Goal: Contribute content: Contribute content

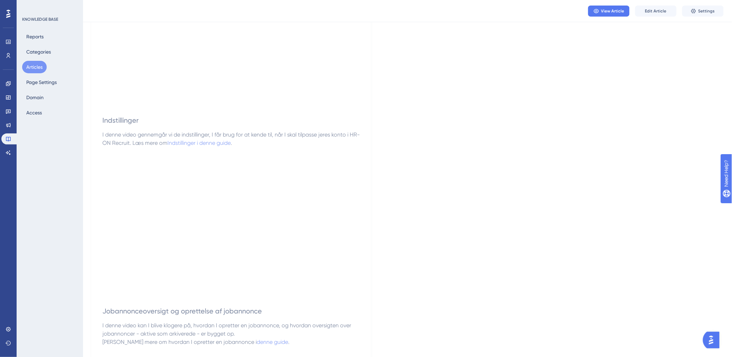
scroll to position [192, 0]
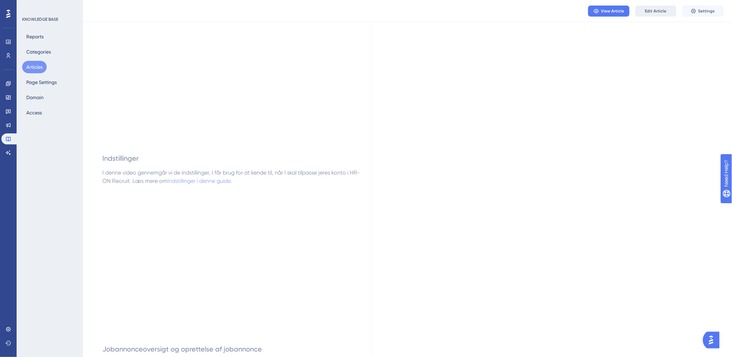
click at [669, 13] on button "Edit Article" at bounding box center [656, 11] width 42 height 11
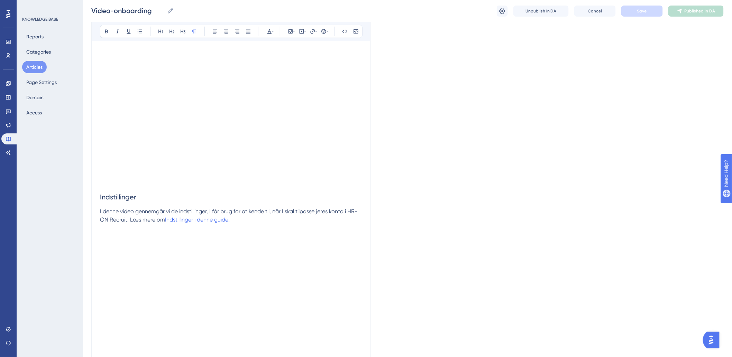
scroll to position [164, 0]
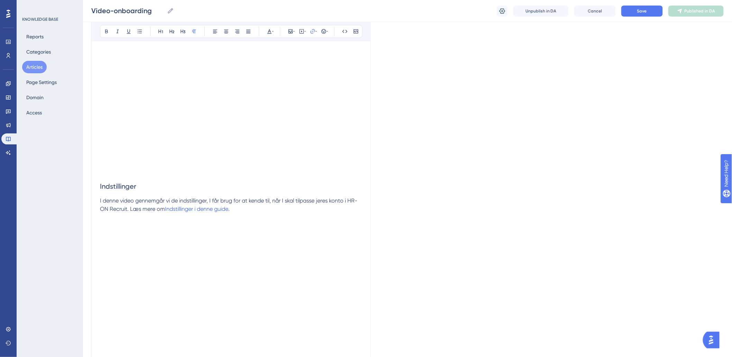
drag, startPoint x: 199, startPoint y: 209, endPoint x: 222, endPoint y: 217, distance: 24.6
click at [222, 217] on p at bounding box center [231, 217] width 262 height 8
drag, startPoint x: 247, startPoint y: 213, endPoint x: 184, endPoint y: 209, distance: 63.1
click at [279, 210] on p "I denne video gennemgår vi de indstillinger, I får brug for at kende til, når I…" at bounding box center [231, 205] width 262 height 17
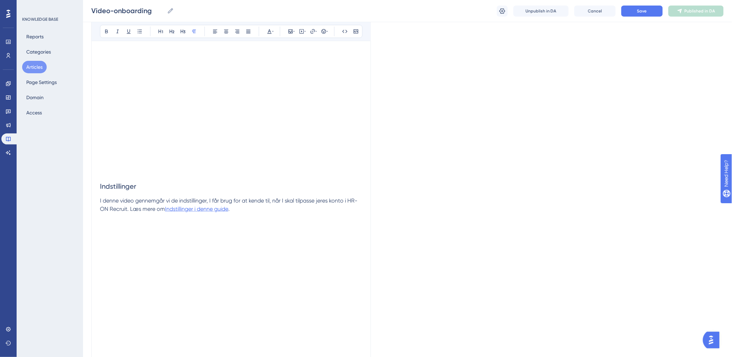
click at [203, 209] on span "Indstillinger i denne guide" at bounding box center [196, 209] width 63 height 7
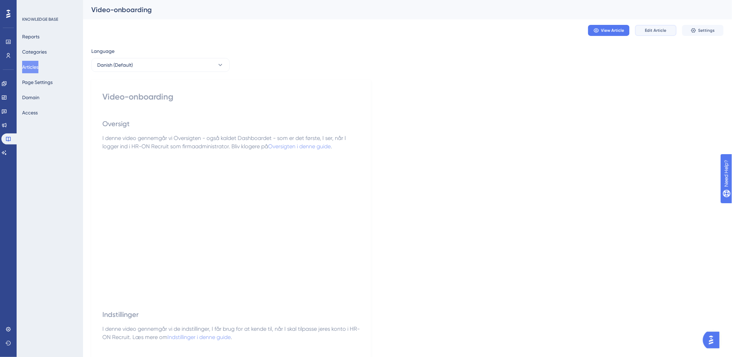
click at [659, 31] on span "Edit Article" at bounding box center [655, 31] width 21 height 6
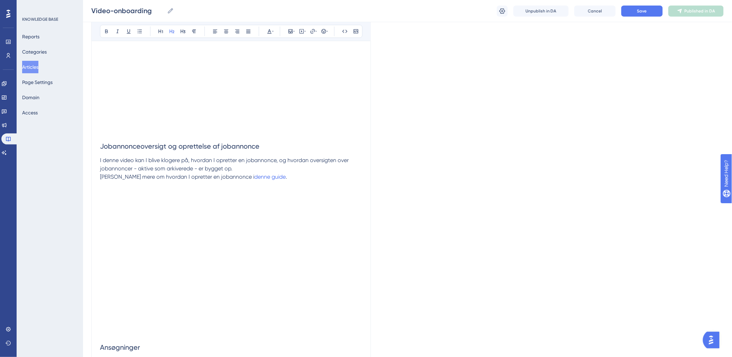
scroll to position [359, 0]
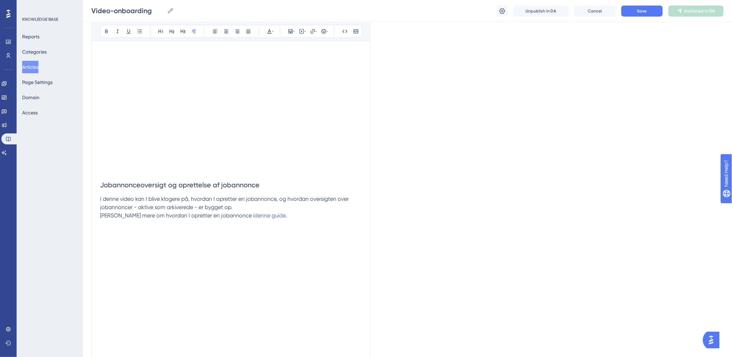
drag, startPoint x: 291, startPoint y: 217, endPoint x: 272, endPoint y: 214, distance: 18.8
click at [272, 214] on p "[PERSON_NAME] mere om hvordan I opretter en jobannonce i denne guide ." at bounding box center [231, 216] width 262 height 8
click at [256, 215] on span "denne guide" at bounding box center [269, 216] width 31 height 7
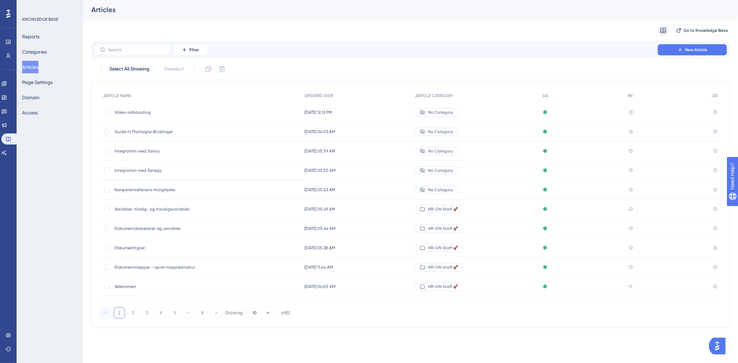
click at [133, 110] on span "Video-onboarding" at bounding box center [169, 113] width 111 height 6
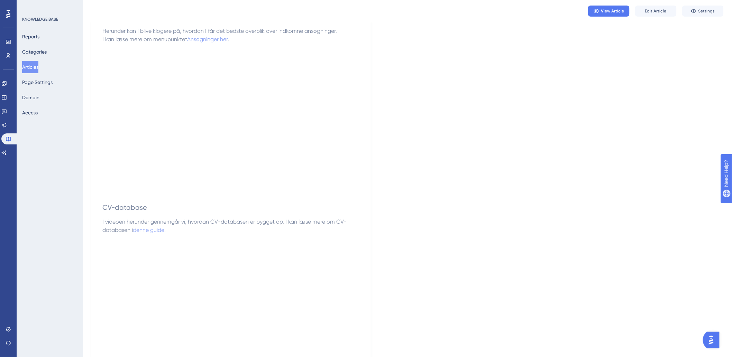
scroll to position [692, 0]
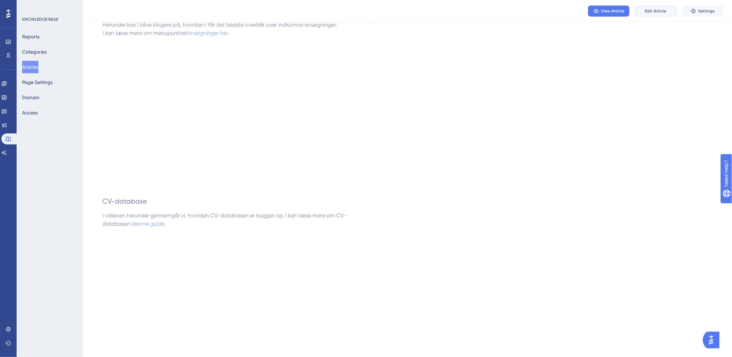
click at [659, 6] on button "Edit Article" at bounding box center [656, 11] width 42 height 11
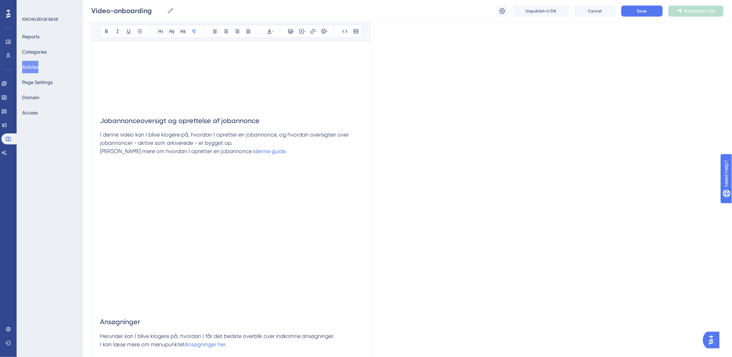
scroll to position [423, 0]
drag, startPoint x: 258, startPoint y: 150, endPoint x: 225, endPoint y: 151, distance: 33.2
click at [225, 151] on p "[PERSON_NAME] mere om hvordan I opretter en jobannonce i denne guide ." at bounding box center [231, 152] width 262 height 8
type input "https://[URL][DOMAIN_NAME]"
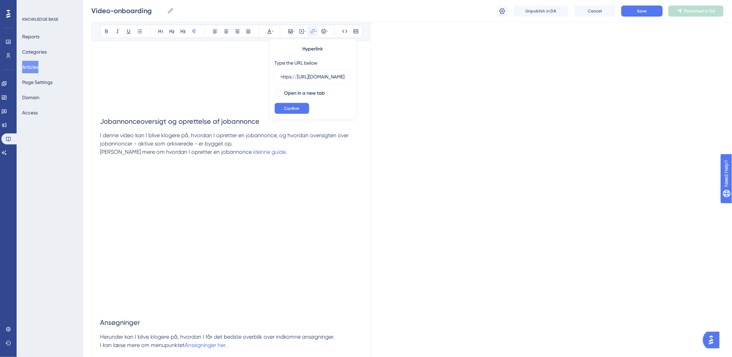
scroll to position [0, 0]
drag, startPoint x: 298, startPoint y: 75, endPoint x: 266, endPoint y: 75, distance: 32.2
click at [147, 104] on div "Bold Italic Underline Bullet Point Heading 1 Heading 2 Heading 3 Normal Align L…" at bounding box center [231, 295] width 262 height 1196
click at [313, 29] on icon at bounding box center [312, 31] width 4 height 4
drag, startPoint x: 309, startPoint y: 81, endPoint x: 313, endPoint y: 75, distance: 6.2
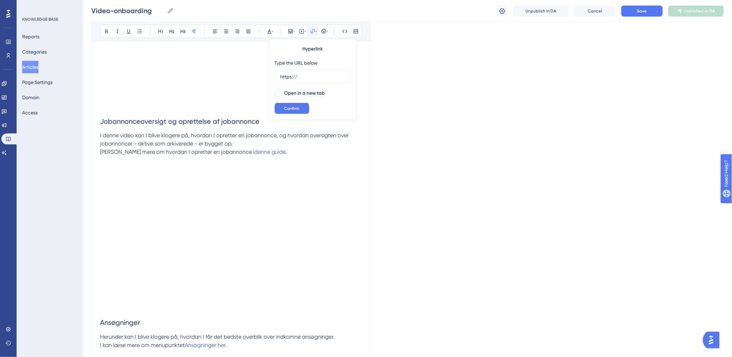
click at [272, 80] on div "Hyperlink Type the URL below https:// Open in a new tab Confirm" at bounding box center [313, 79] width 88 height 81
click at [313, 75] on input "https://" at bounding box center [312, 77] width 64 height 8
type input "h"
paste input "[URL][DOMAIN_NAME]"
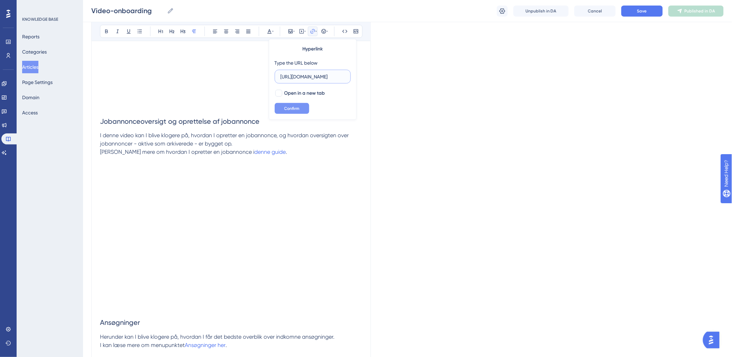
type input "[URL][DOMAIN_NAME]"
click at [297, 107] on span "Confirm" at bounding box center [291, 109] width 15 height 6
click at [315, 32] on icon at bounding box center [315, 32] width 1 height 6
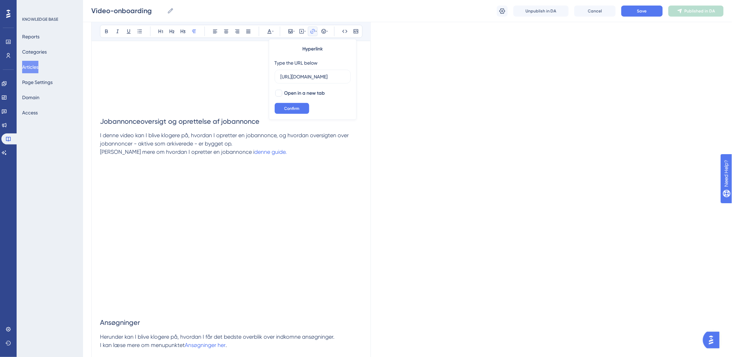
scroll to position [0, 154]
click at [278, 94] on div at bounding box center [278, 93] width 7 height 7
checkbox input "true"
click at [284, 109] on span "Confirm" at bounding box center [291, 109] width 15 height 6
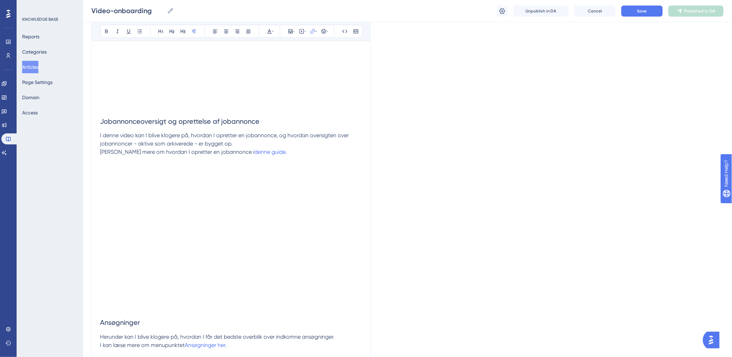
click at [297, 157] on p at bounding box center [231, 161] width 262 height 8
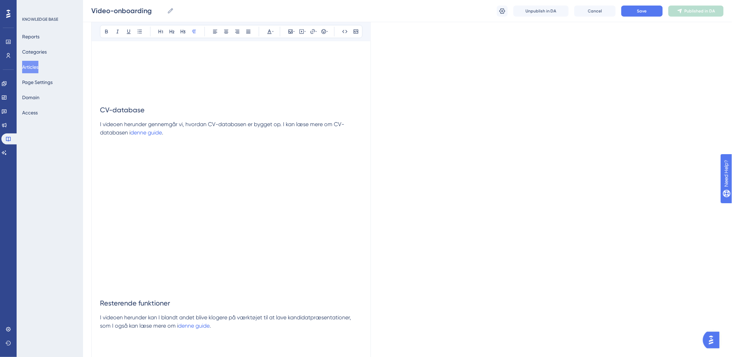
scroll to position [761, 0]
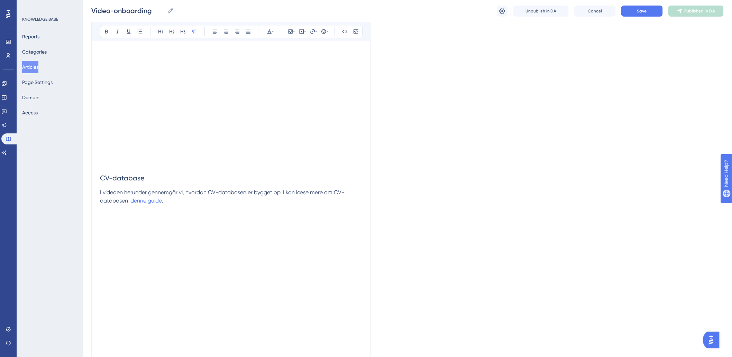
drag, startPoint x: 168, startPoint y: 198, endPoint x: 278, endPoint y: 199, distance: 110.3
click at [278, 199] on p "I videoen herunder gennemgår vi, hvordan CV-databasen er bygget op. I kan læse …" at bounding box center [231, 196] width 262 height 17
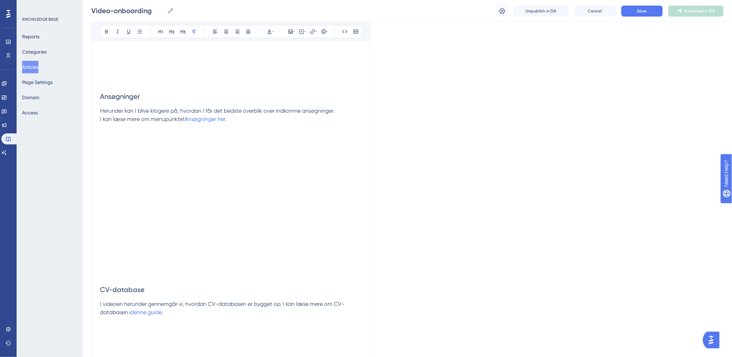
scroll to position [530, 0]
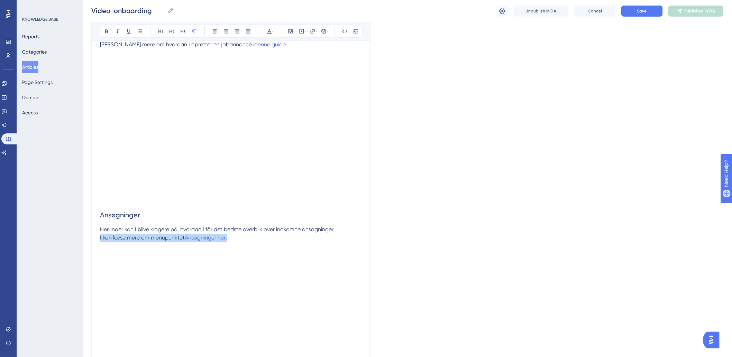
drag, startPoint x: 231, startPoint y: 238, endPoint x: 91, endPoint y: 238, distance: 139.7
click at [91, 238] on div "Video-onboarding Bold Italic Underline Bullet Point Heading 1 Heading 2 Heading…" at bounding box center [230, 170] width 279 height 1246
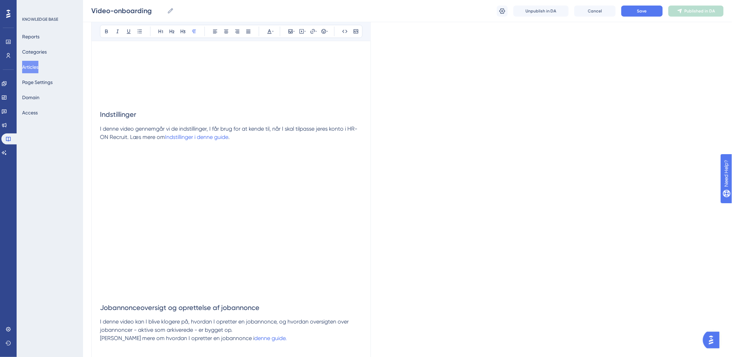
scroll to position [223, 0]
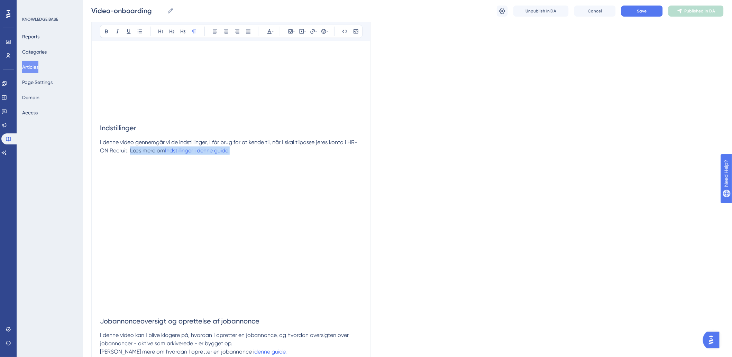
drag, startPoint x: 245, startPoint y: 151, endPoint x: 131, endPoint y: 154, distance: 114.2
click at [131, 154] on p "I denne video gennemgår vi de indstillinger, I får brug for at kende til, når I…" at bounding box center [231, 146] width 262 height 17
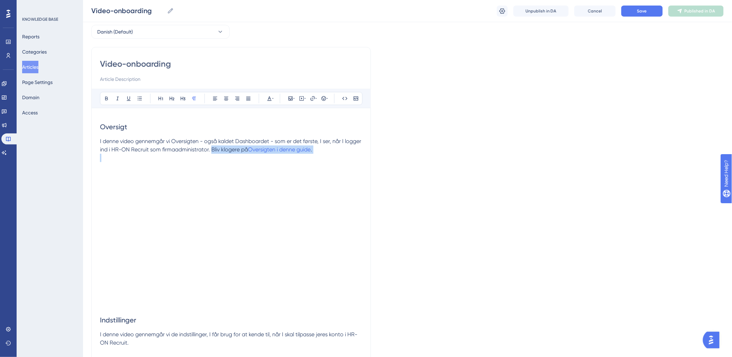
drag, startPoint x: 343, startPoint y: 154, endPoint x: 228, endPoint y: 149, distance: 115.6
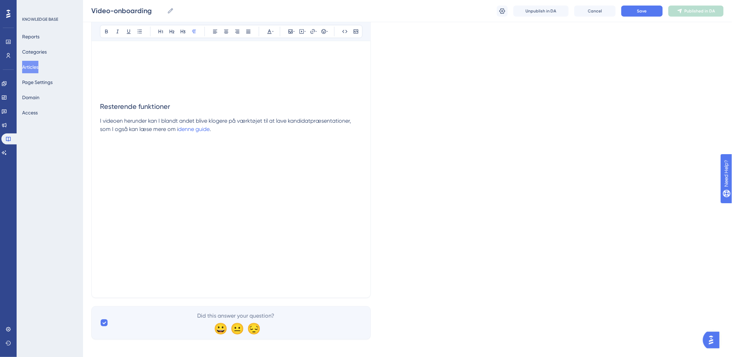
scroll to position [1013, 0]
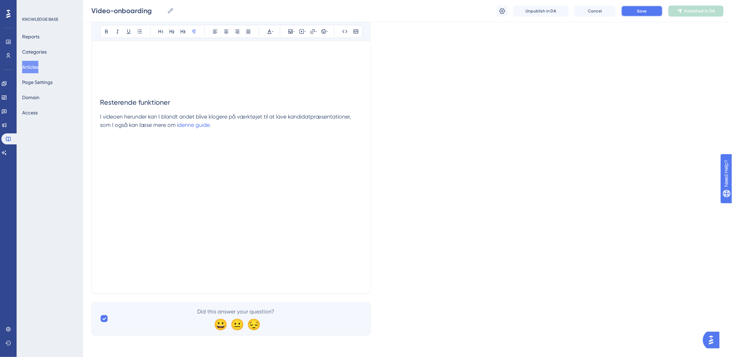
click at [629, 15] on button "Save" at bounding box center [642, 11] width 42 height 11
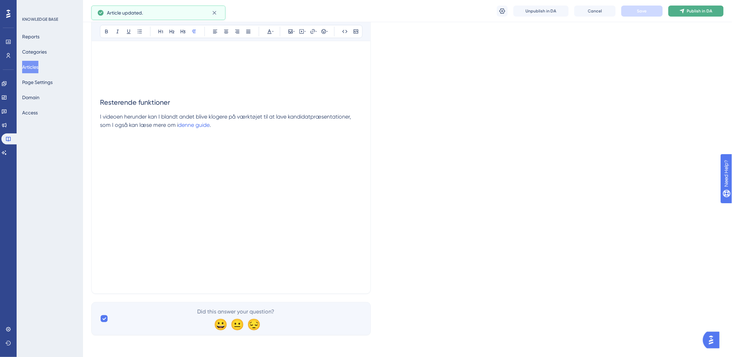
click at [708, 10] on span "Publish in DA" at bounding box center [700, 11] width 26 height 6
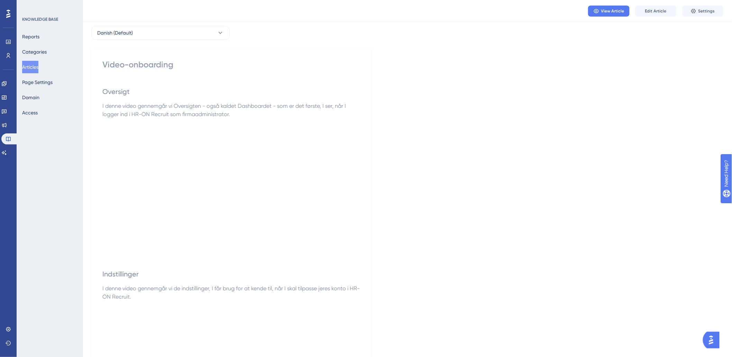
scroll to position [38, 0]
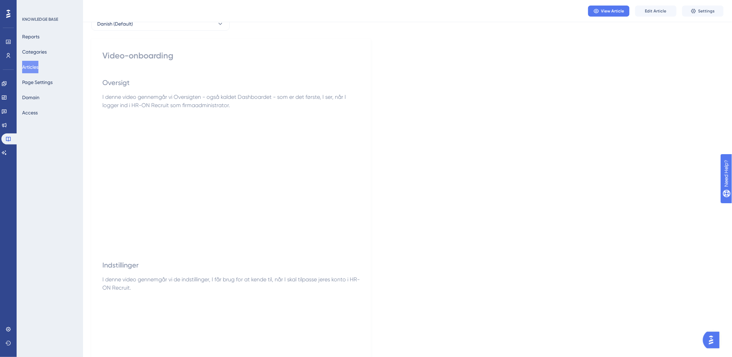
click at [32, 66] on button "Articles" at bounding box center [30, 67] width 16 height 12
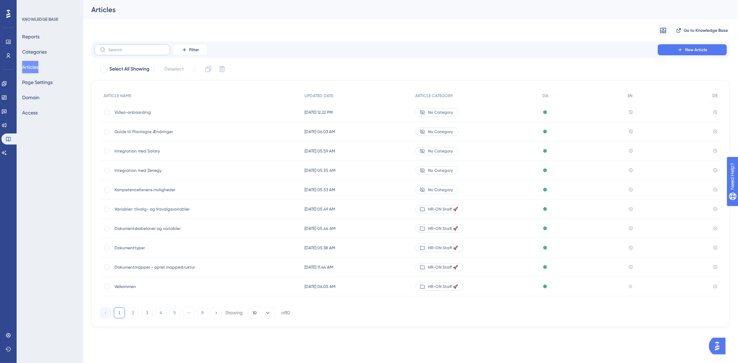
click at [147, 46] on label at bounding box center [132, 49] width 76 height 11
click at [147, 47] on input "text" at bounding box center [136, 49] width 56 height 5
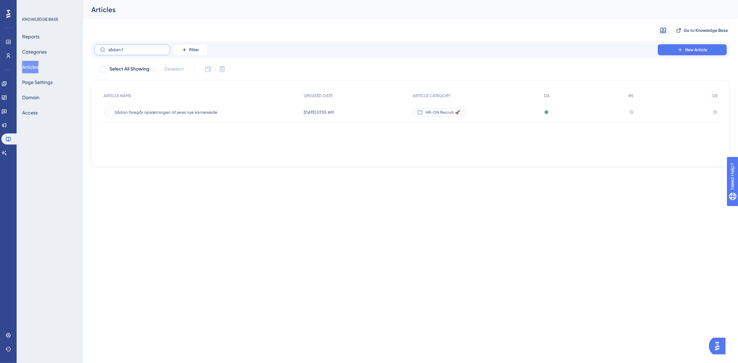
type input "sådan f"
click at [181, 110] on span "Sådan foregår opsætningen af jeres nye karriereside" at bounding box center [169, 113] width 111 height 6
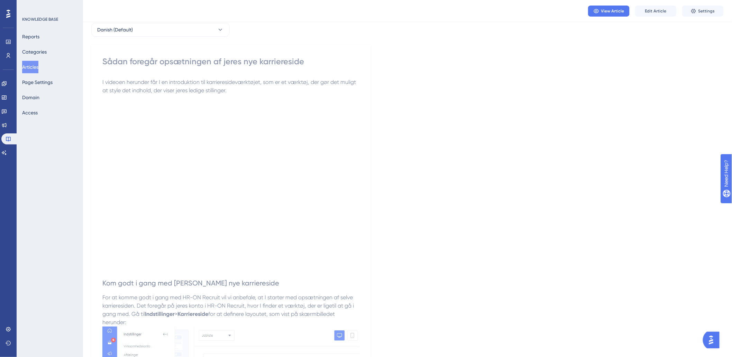
scroll to position [77, 0]
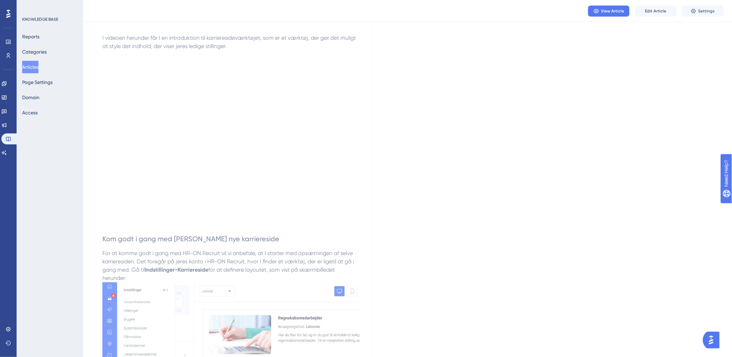
click at [31, 63] on button "Articles" at bounding box center [30, 67] width 16 height 12
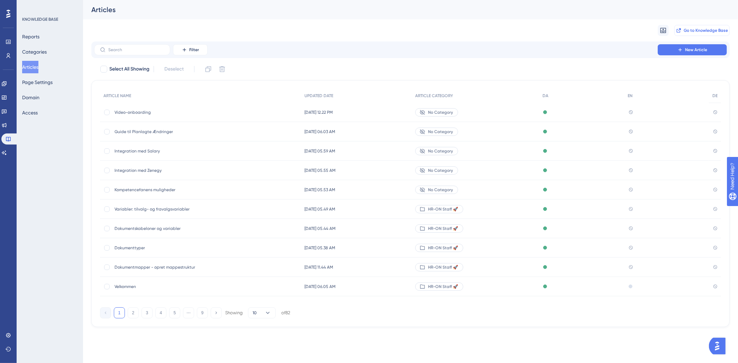
click at [708, 32] on span "Go to Knowledge Base" at bounding box center [705, 31] width 44 height 6
click at [125, 112] on span "Video-onboarding" at bounding box center [169, 113] width 111 height 6
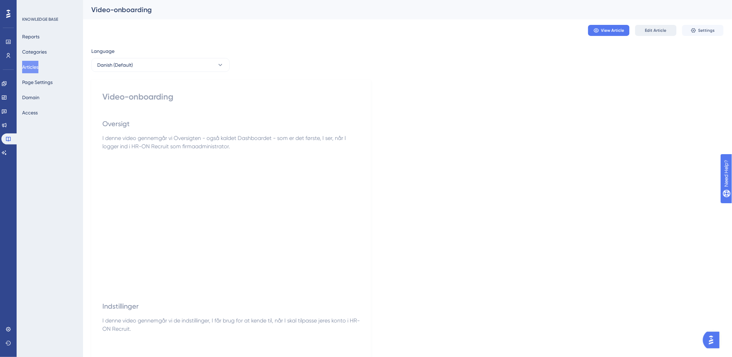
click at [660, 31] on span "Edit Article" at bounding box center [655, 31] width 21 height 6
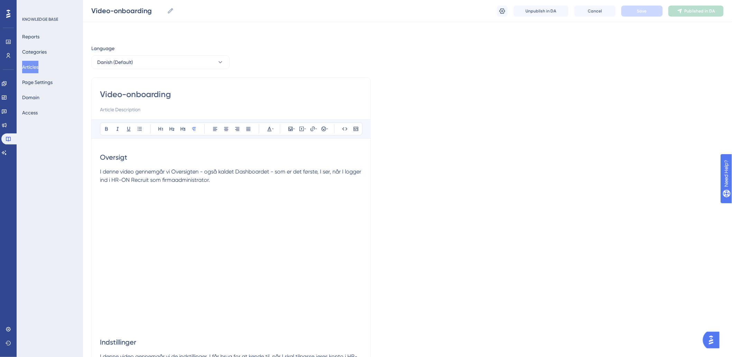
scroll to position [150, 0]
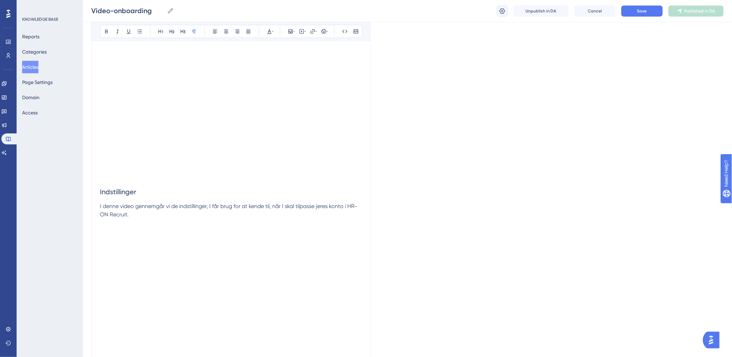
click at [499, 9] on icon at bounding box center [502, 11] width 7 height 7
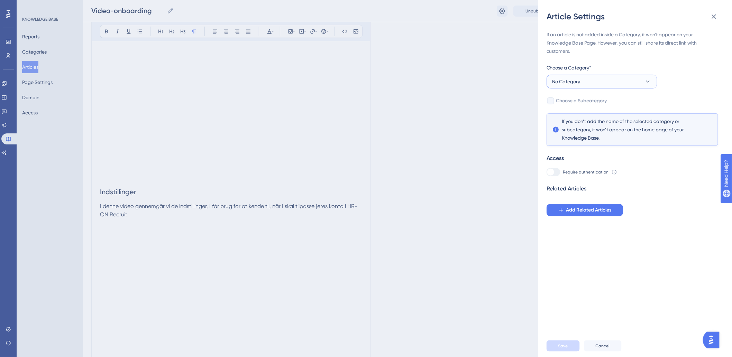
click at [582, 80] on button "No Category" at bounding box center [601, 82] width 111 height 14
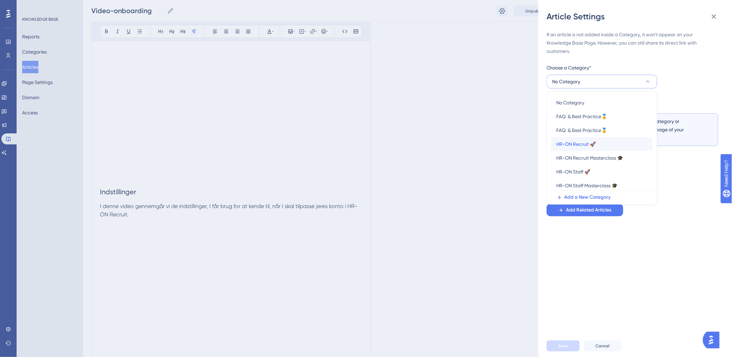
click at [557, 145] on span "HR-ON Recruit 🚀" at bounding box center [575, 144] width 39 height 8
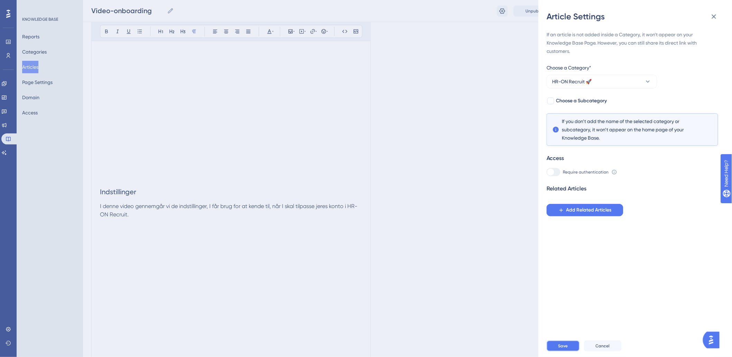
click at [558, 349] on span "Save" at bounding box center [563, 346] width 10 height 6
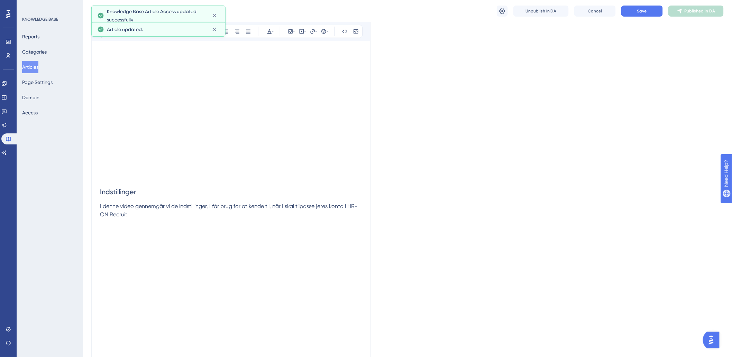
click at [30, 68] on button "Articles" at bounding box center [30, 67] width 16 height 12
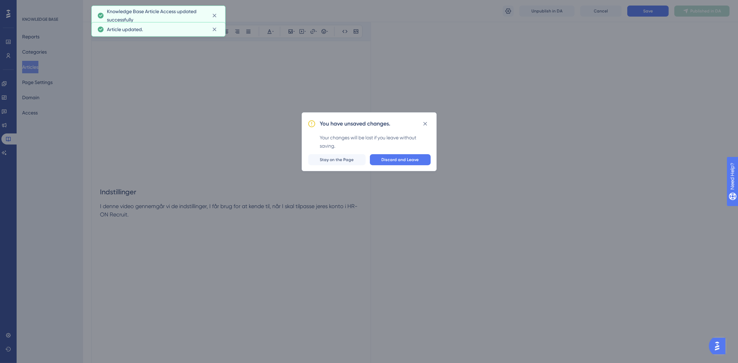
drag, startPoint x: 460, startPoint y: 212, endPoint x: 461, endPoint y: 200, distance: 12.5
click at [458, 212] on div "You have unsaved changes. Your changes will be lost if you leave without saving…" at bounding box center [369, 181] width 738 height 363
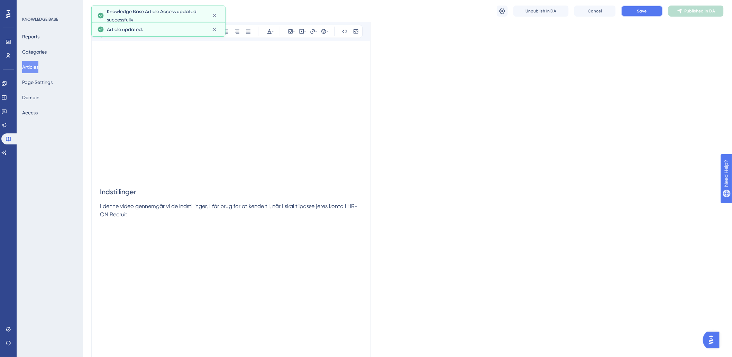
click at [645, 11] on span "Save" at bounding box center [642, 11] width 10 height 6
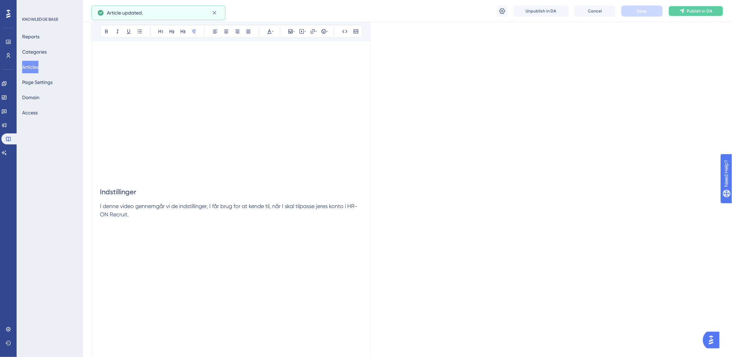
click at [694, 11] on span "Publish in DA" at bounding box center [700, 11] width 26 height 6
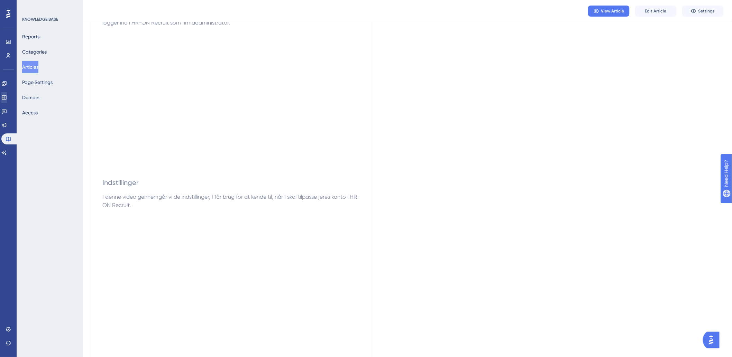
scroll to position [112, 0]
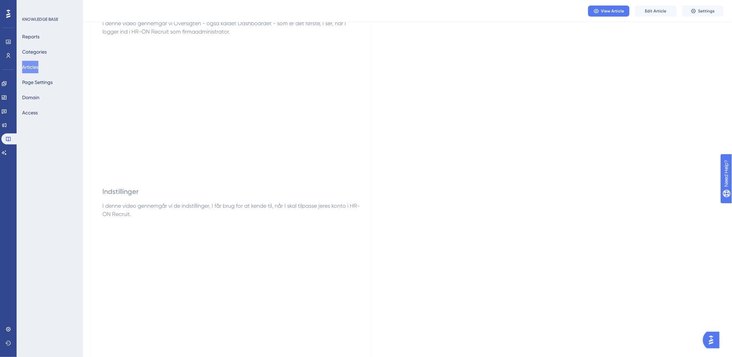
click at [36, 66] on button "Articles" at bounding box center [30, 67] width 16 height 12
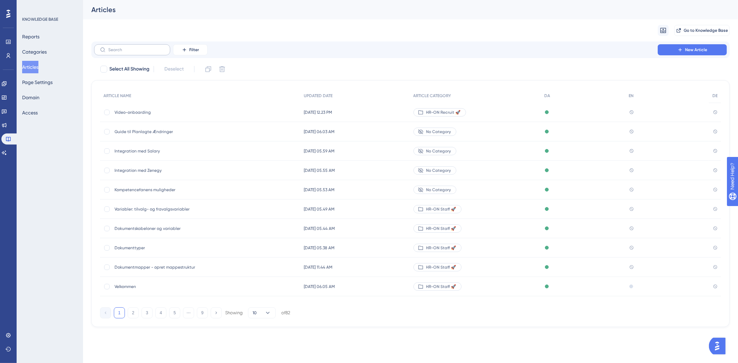
click at [142, 47] on label at bounding box center [132, 49] width 76 height 11
click at [142, 47] on input "text" at bounding box center [136, 49] width 56 height 5
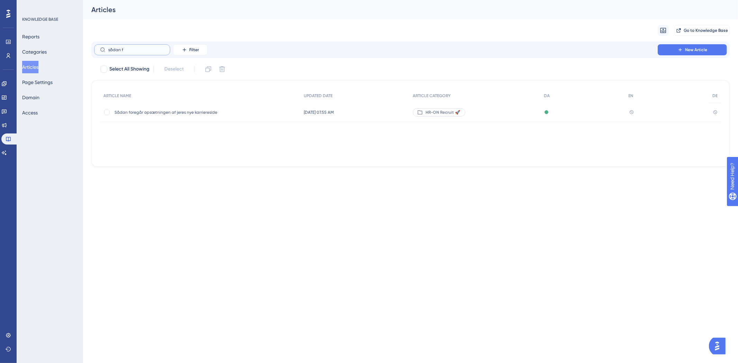
type input "sådan f"
click at [183, 109] on div "Sådan foregår opsætningen af jeres nye karriereside Sådan foregår opsætningen a…" at bounding box center [169, 112] width 111 height 19
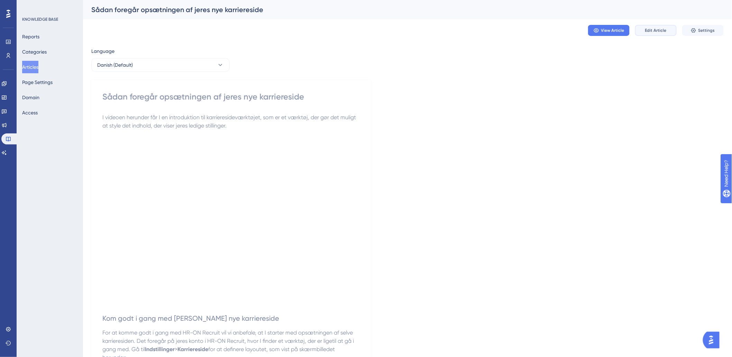
click at [650, 26] on button "Edit Article" at bounding box center [656, 30] width 42 height 11
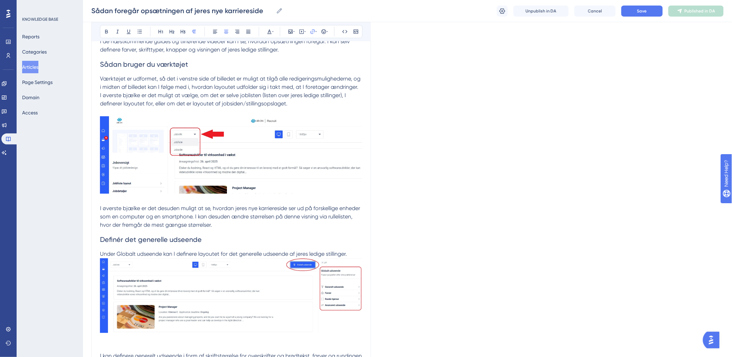
scroll to position [506, 0]
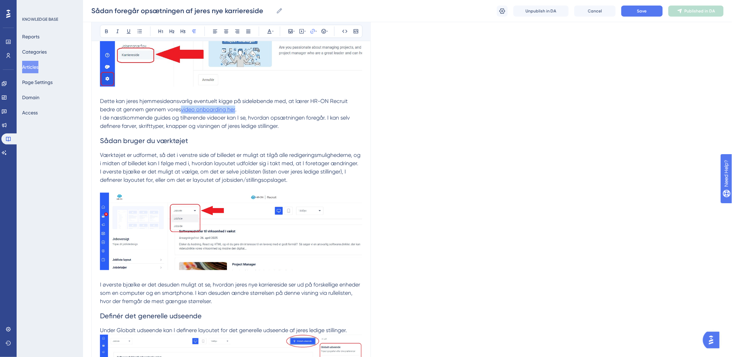
drag, startPoint x: 237, startPoint y: 115, endPoint x: 183, endPoint y: 118, distance: 54.4
click at [183, 114] on p "Dette kan jeres hjemmesideansvarlig eventuelt kigge på sideløbende med, at lære…" at bounding box center [231, 106] width 262 height 17
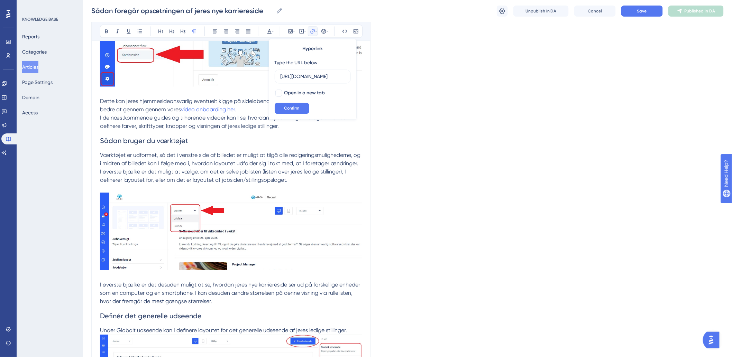
scroll to position [0, 0]
drag, startPoint x: 304, startPoint y: 79, endPoint x: 187, endPoint y: 87, distance: 116.9
click at [187, 87] on div "Bold Italic Underline Bullet Point Heading 1 Heading 2 Heading 3 Normal Align L…" at bounding box center [231, 87] width 262 height 949
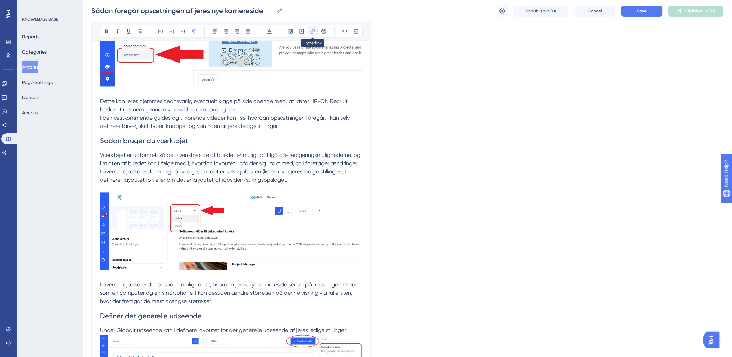
click at [310, 33] on icon at bounding box center [313, 32] width 6 height 6
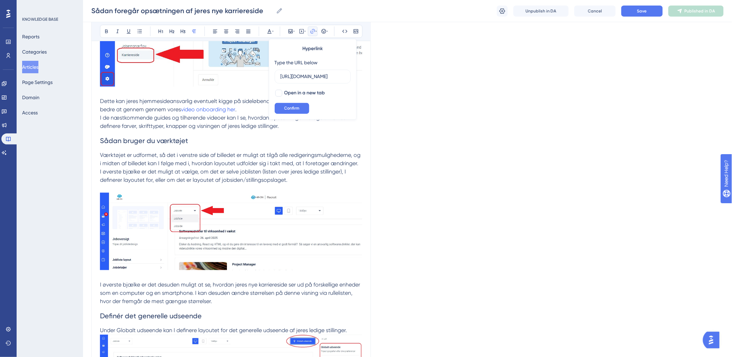
scroll to position [0, 128]
drag, startPoint x: 281, startPoint y: 75, endPoint x: 443, endPoint y: 86, distance: 162.2
click at [443, 86] on div "Language Danish (Default) Sådan foregår opsætningen af jeres nye karriereside B…" at bounding box center [407, 75] width 632 height 1074
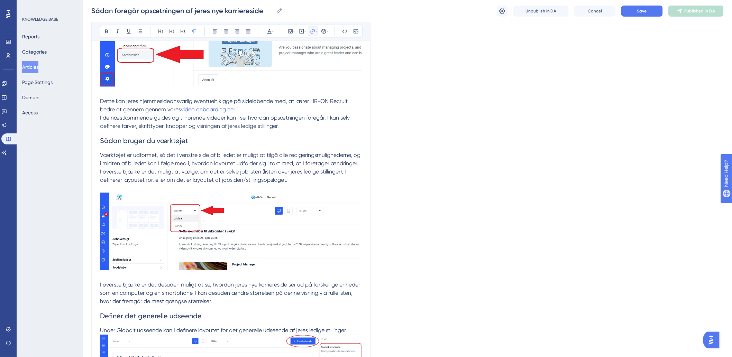
click at [314, 29] on icon at bounding box center [313, 32] width 6 height 6
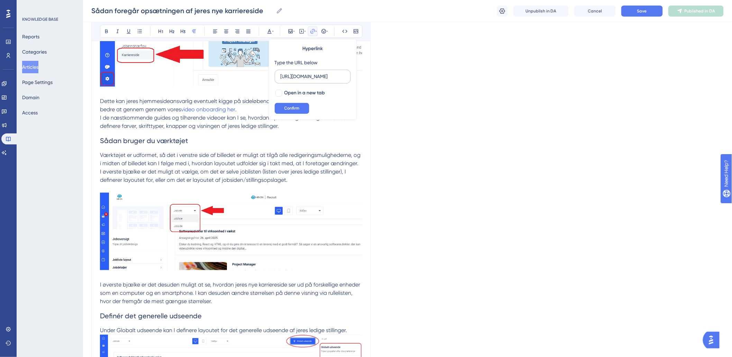
scroll to position [0, 0]
type input "h"
type input "[URL][DOMAIN_NAME]"
drag, startPoint x: 340, startPoint y: 77, endPoint x: 225, endPoint y: 81, distance: 114.6
click at [225, 81] on div "Bold Italic Underline Bullet Point Heading 1 Heading 2 Heading 3 Normal Align L…" at bounding box center [231, 87] width 262 height 949
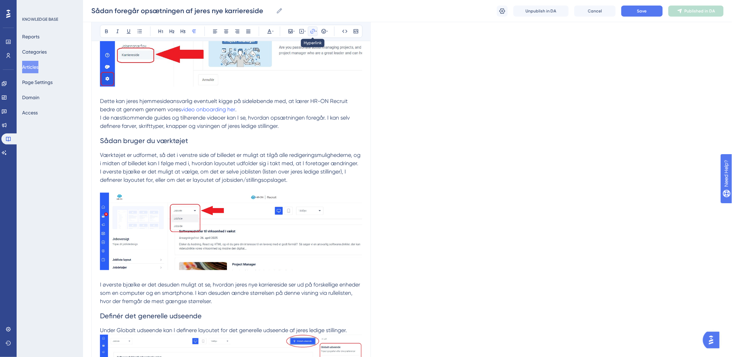
click at [310, 33] on icon at bounding box center [313, 32] width 6 height 6
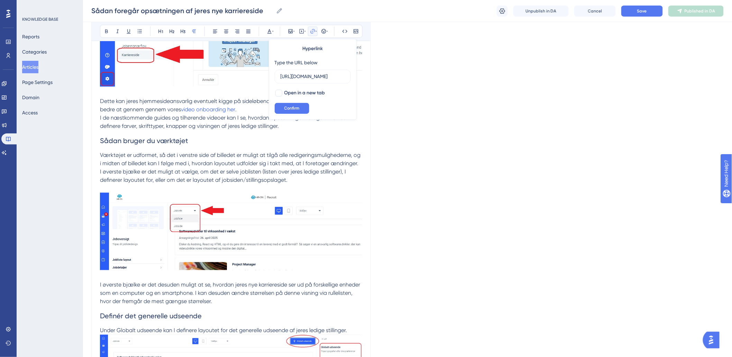
scroll to position [0, 128]
click at [297, 111] on span "Confirm" at bounding box center [291, 109] width 15 height 6
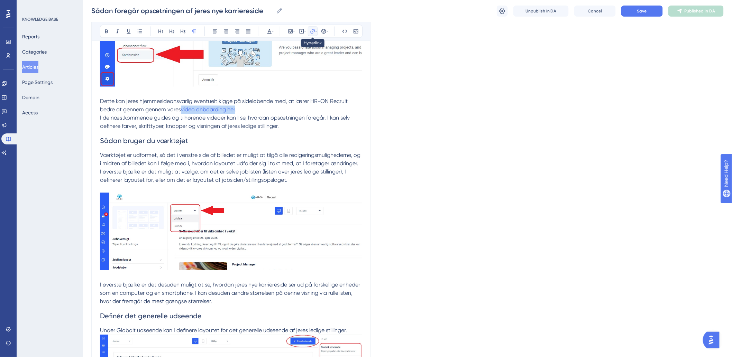
click at [309, 31] on button at bounding box center [313, 32] width 10 height 10
click at [312, 36] on div "Bold Italic Underline Bullet Point Heading 1 Heading 2 Heading 3 Normal Align L…" at bounding box center [231, 31] width 263 height 13
click at [312, 31] on icon at bounding box center [313, 32] width 6 height 6
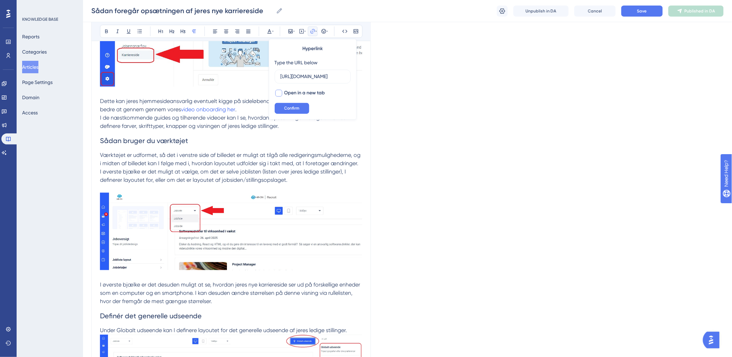
click at [278, 93] on div at bounding box center [278, 93] width 7 height 7
checkbox input "true"
click at [282, 108] on button "Confirm" at bounding box center [292, 108] width 35 height 11
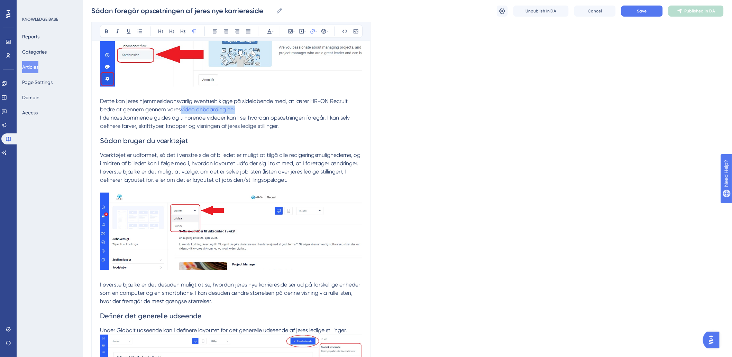
click at [282, 131] on p "I de næstkommende guides og tilhørende videoer kan I se, hvordan opsætningen fo…" at bounding box center [231, 122] width 262 height 17
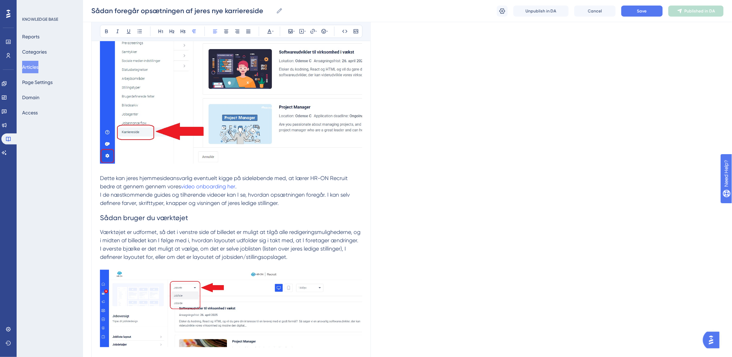
scroll to position [415, 0]
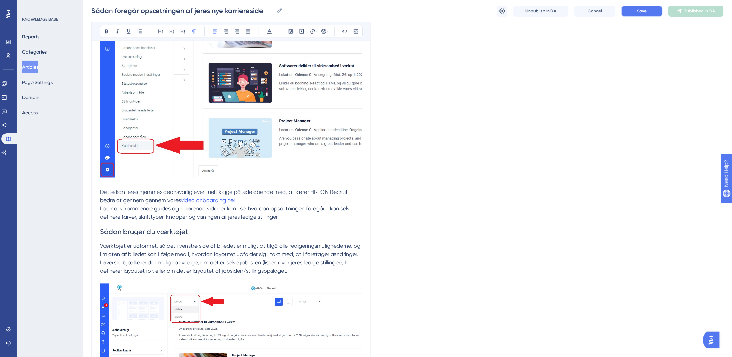
click at [637, 15] on button "Save" at bounding box center [642, 11] width 42 height 11
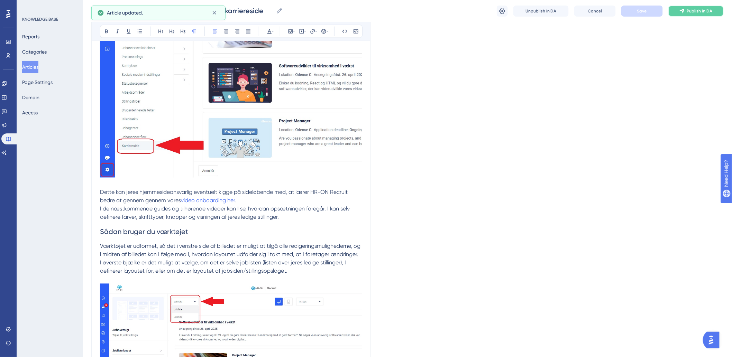
click at [680, 10] on icon at bounding box center [682, 11] width 6 height 6
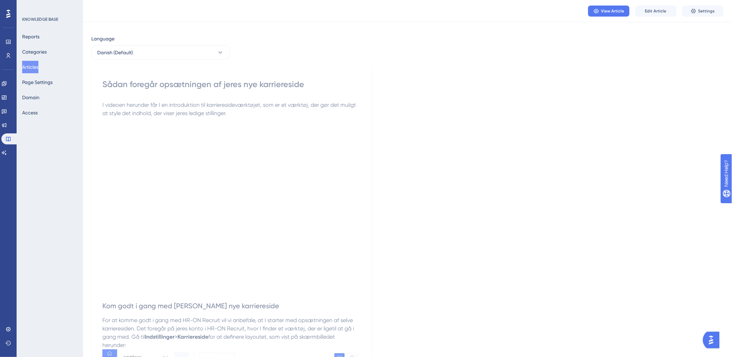
scroll to position [0, 0]
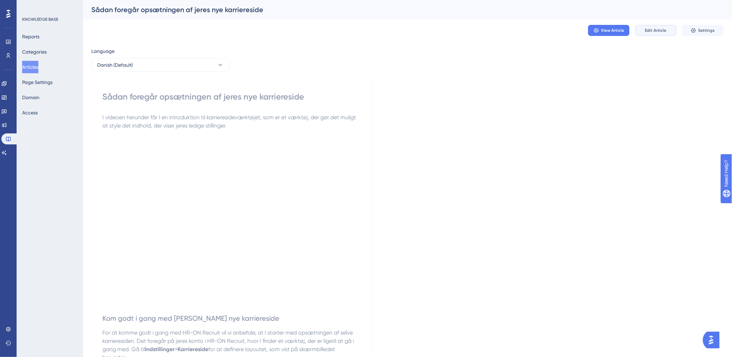
click at [655, 35] on button "Edit Article" at bounding box center [656, 30] width 42 height 11
